Goal: Task Accomplishment & Management: Manage account settings

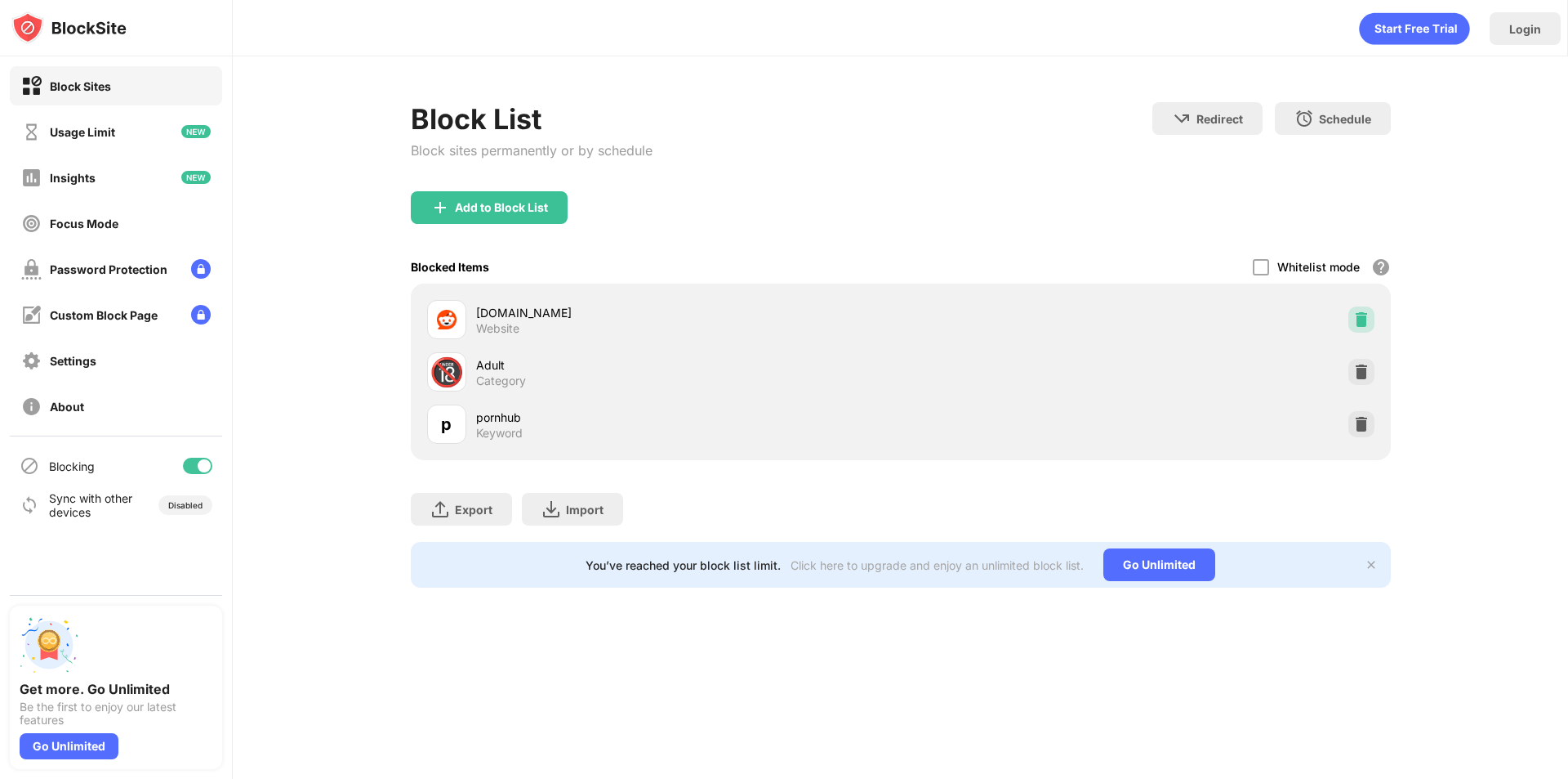
click at [1359, 322] on img at bounding box center [1362, 319] width 16 height 16
